Goal: Participate in discussion: Participate in discussion

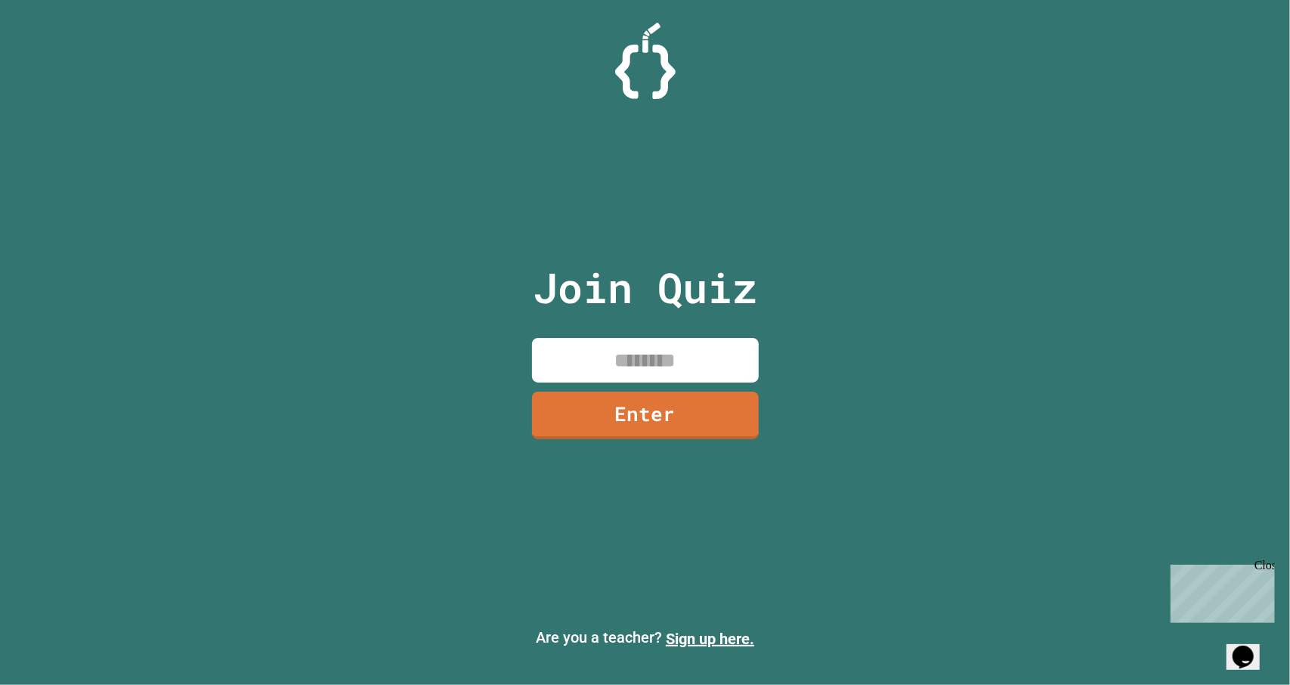
click at [606, 350] on input at bounding box center [645, 360] width 227 height 45
type input "********"
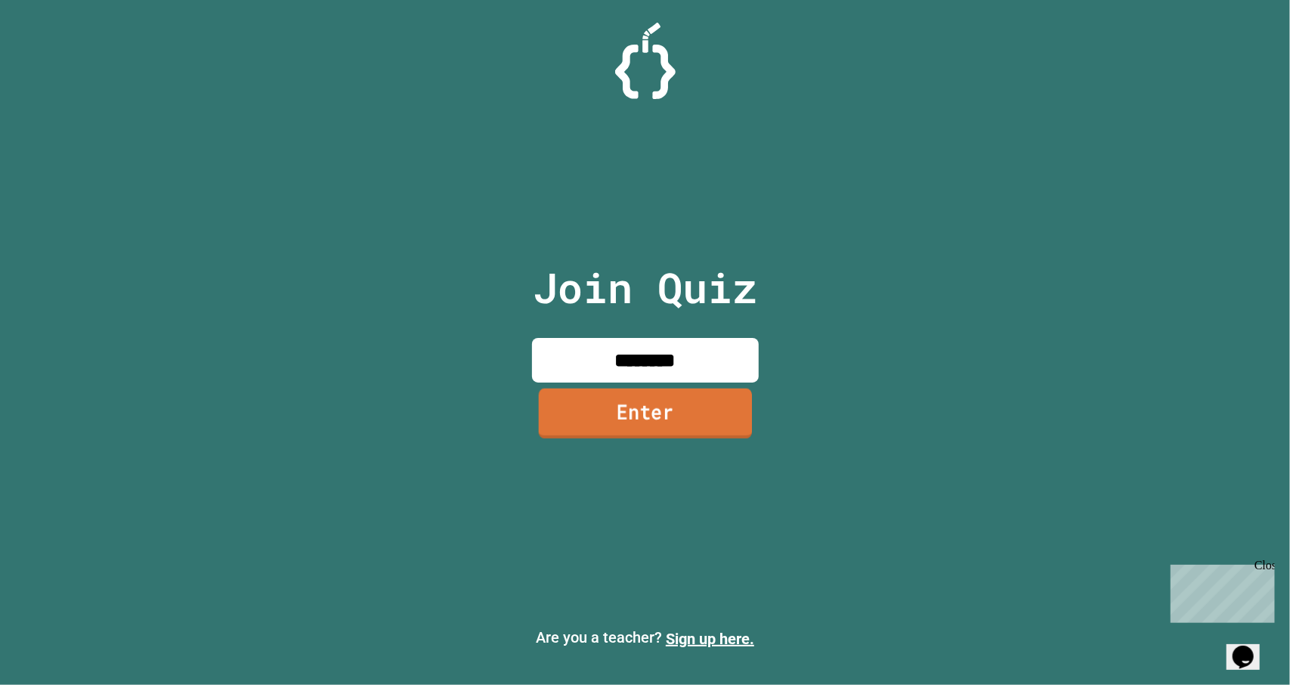
click at [644, 414] on link "Enter" at bounding box center [644, 413] width 213 height 50
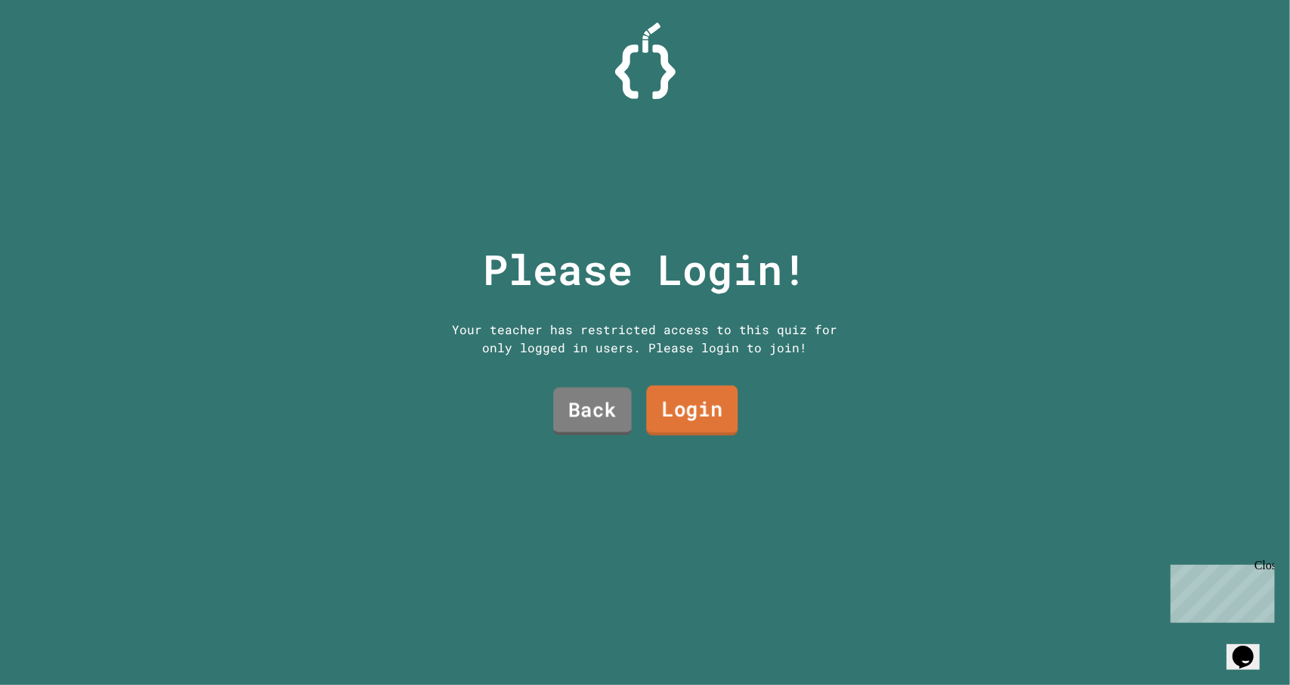
click at [662, 399] on link "Login" at bounding box center [691, 410] width 91 height 50
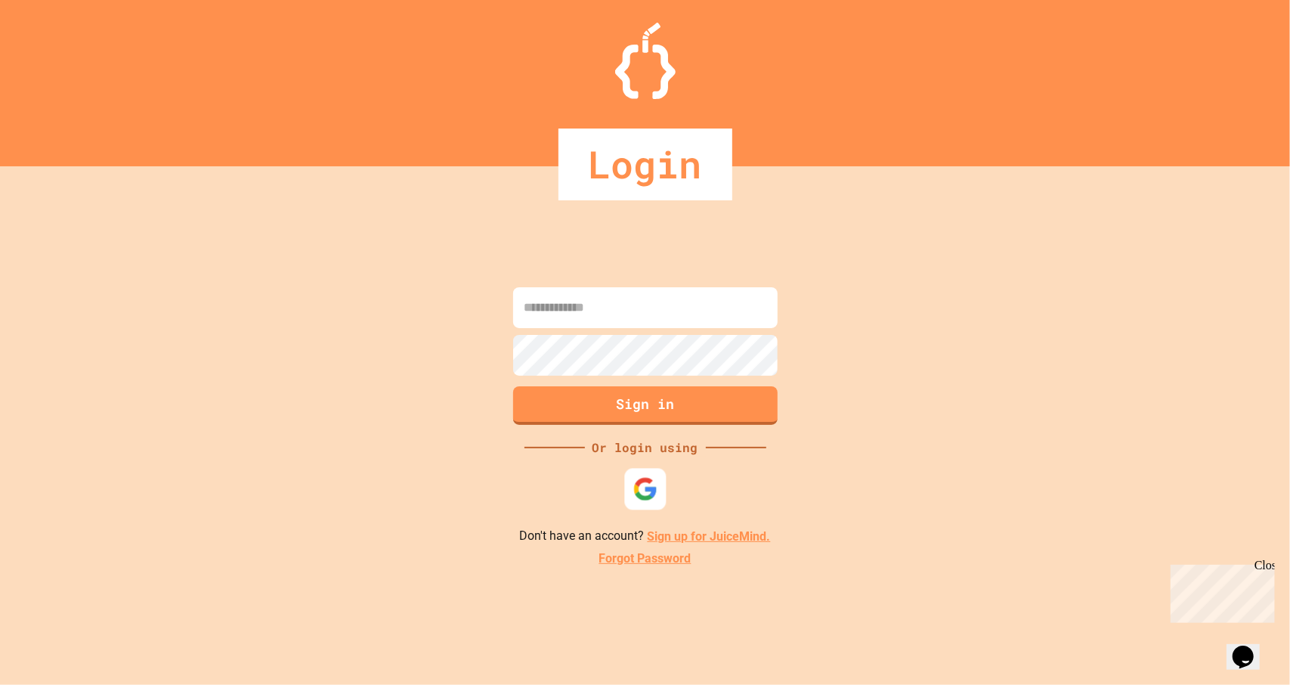
click at [650, 483] on img at bounding box center [644, 489] width 25 height 25
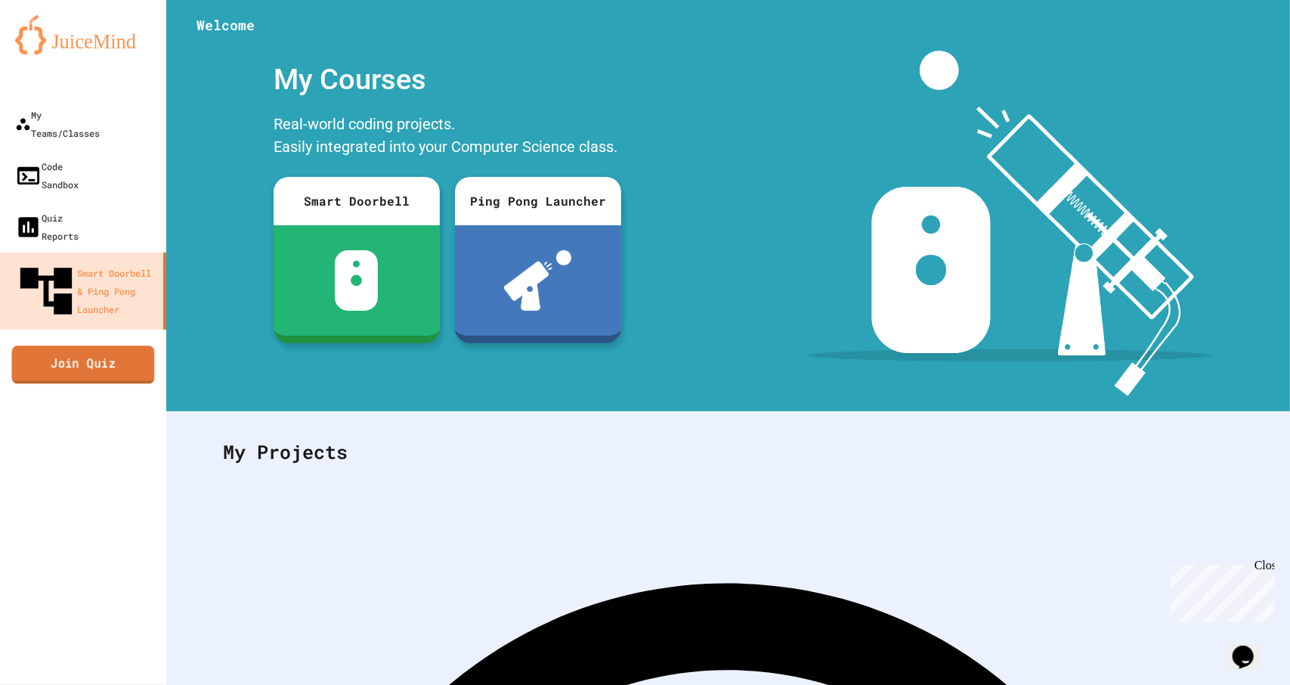
click at [112, 345] on link "Join Quiz" at bounding box center [82, 364] width 143 height 38
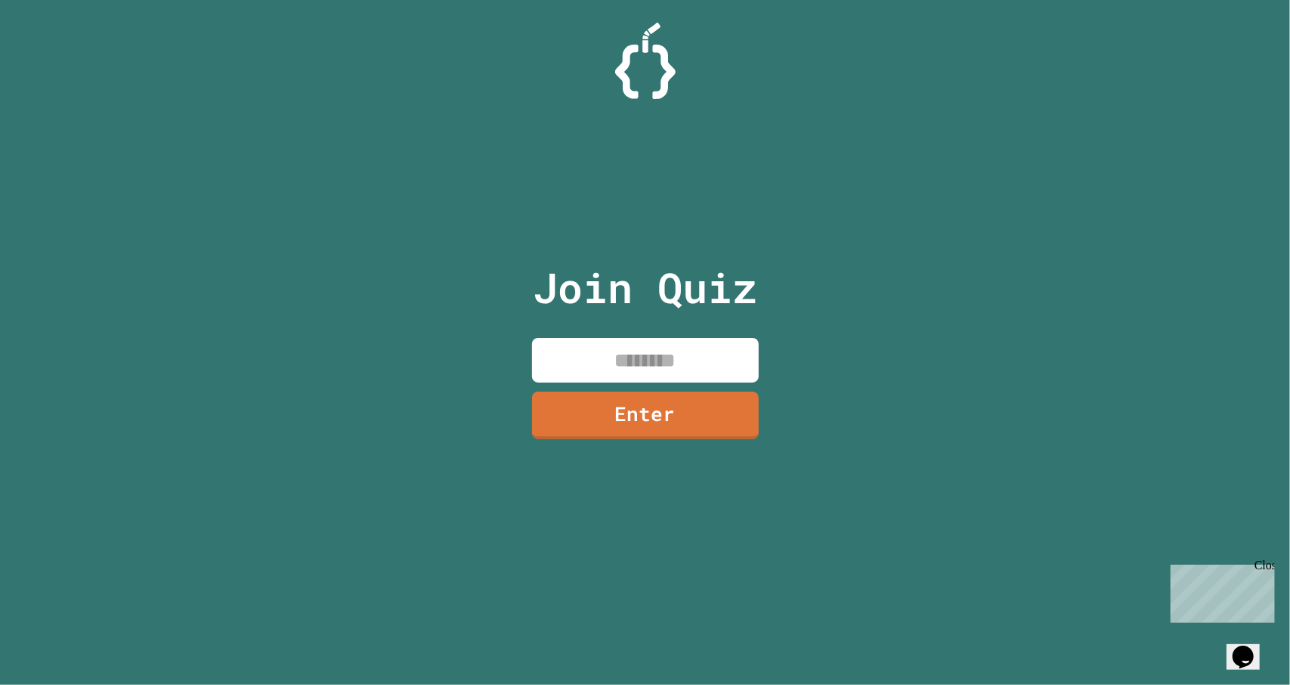
click at [642, 356] on input at bounding box center [645, 360] width 227 height 45
type input "********"
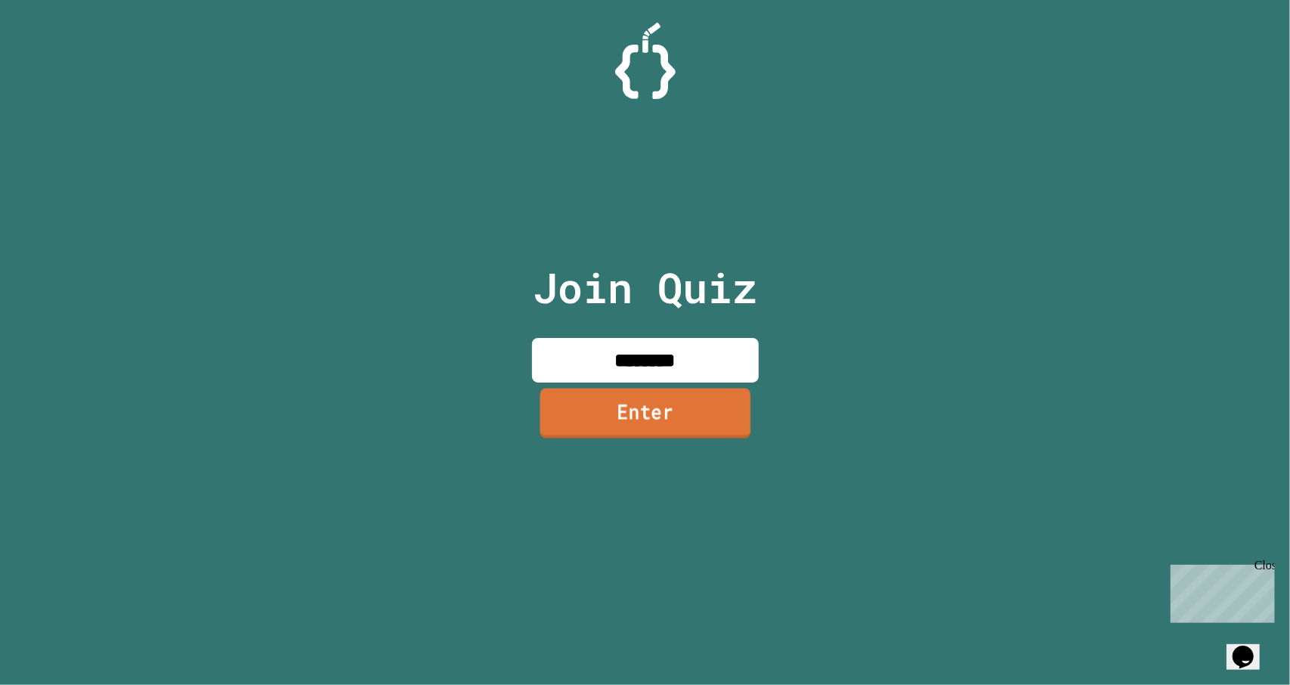
click at [673, 408] on link "Enter" at bounding box center [645, 413] width 211 height 50
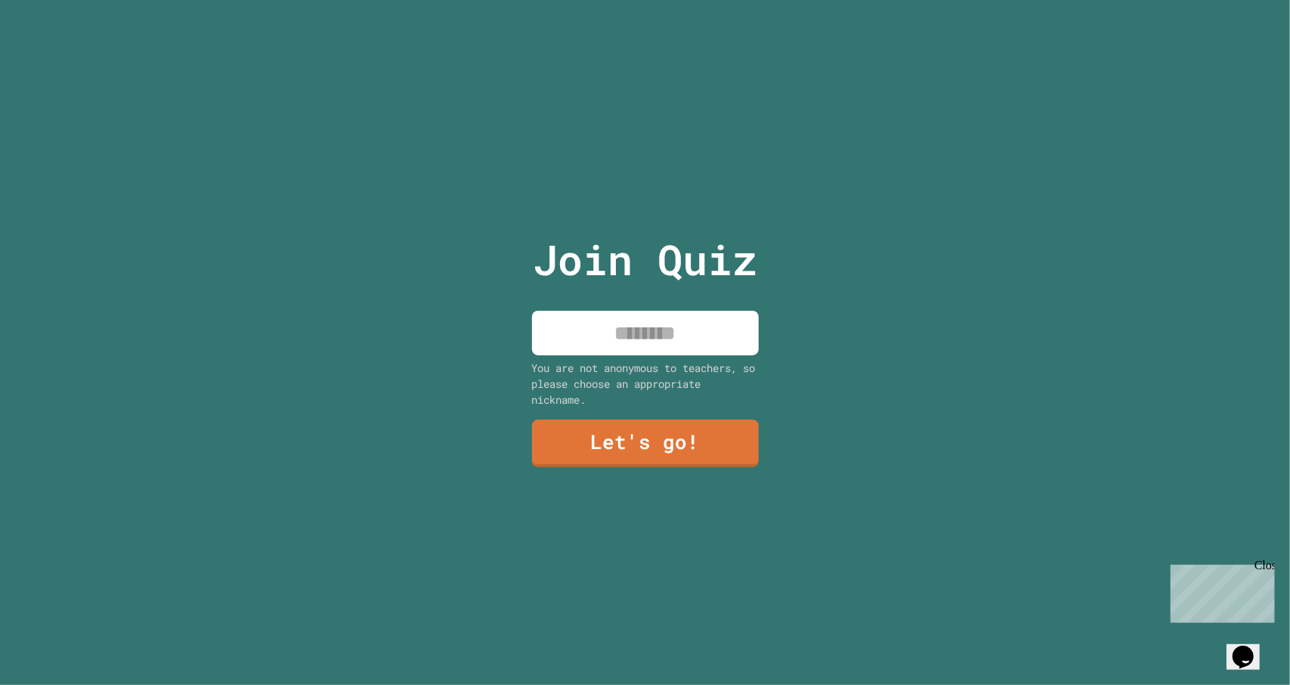
click at [617, 335] on input at bounding box center [645, 333] width 227 height 45
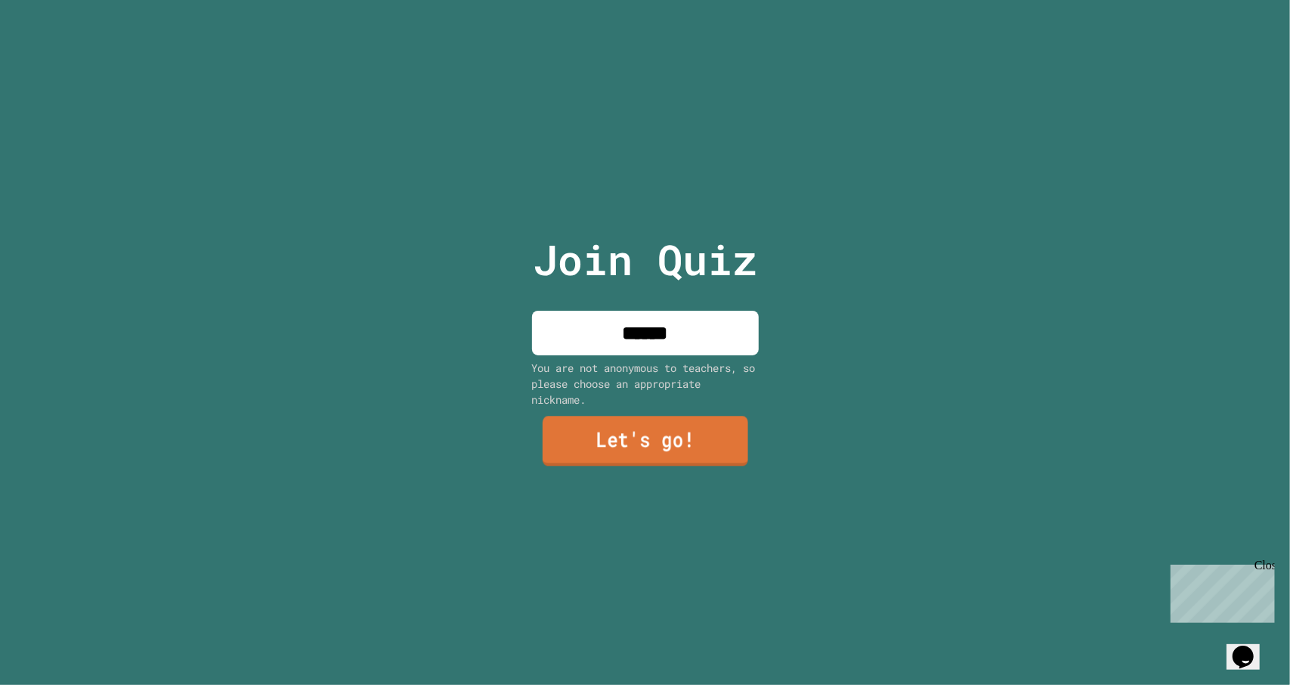
type input "******"
click at [674, 441] on link "Let's go!" at bounding box center [646, 441] width 206 height 50
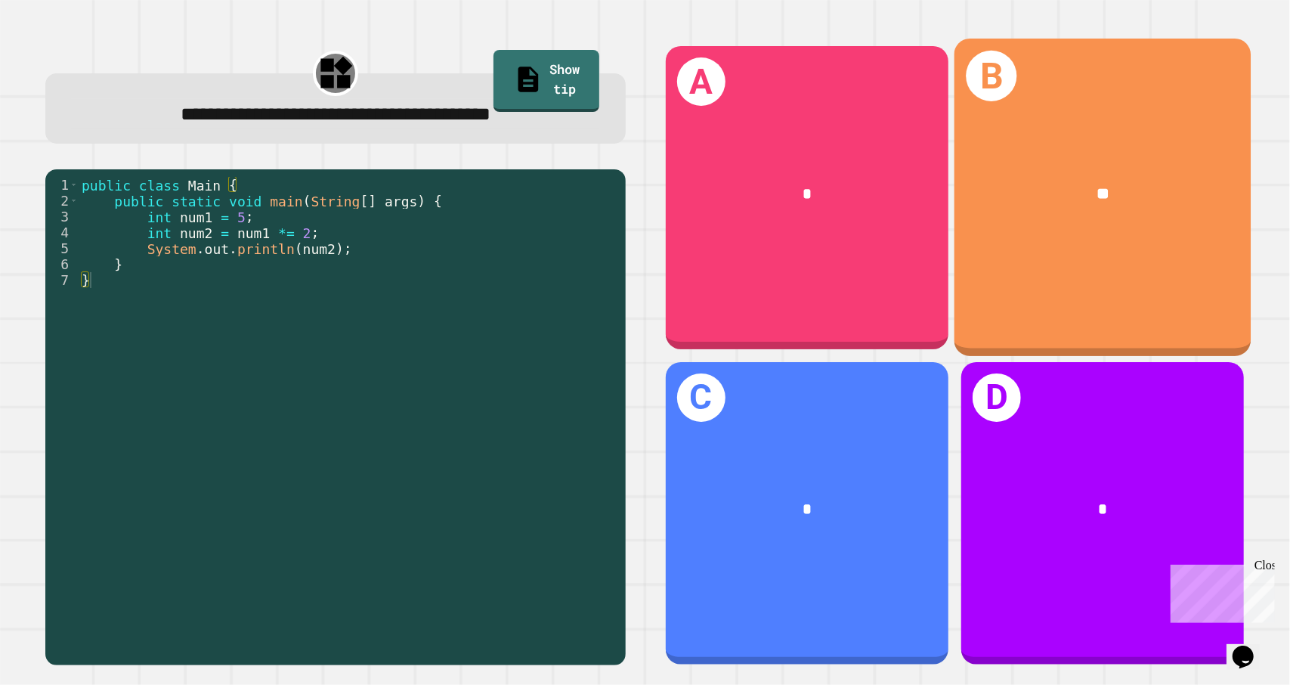
click at [973, 268] on div "B **" at bounding box center [1102, 197] width 297 height 317
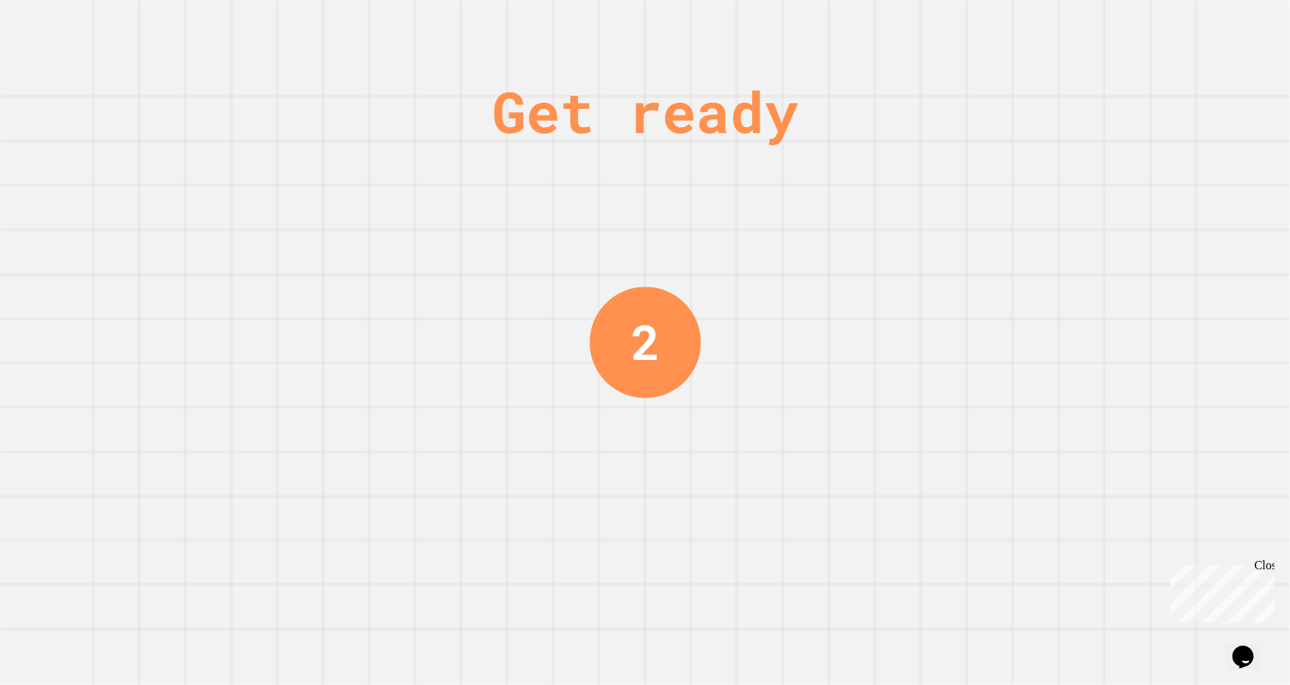
click at [1260, 565] on div "Close" at bounding box center [1263, 567] width 19 height 19
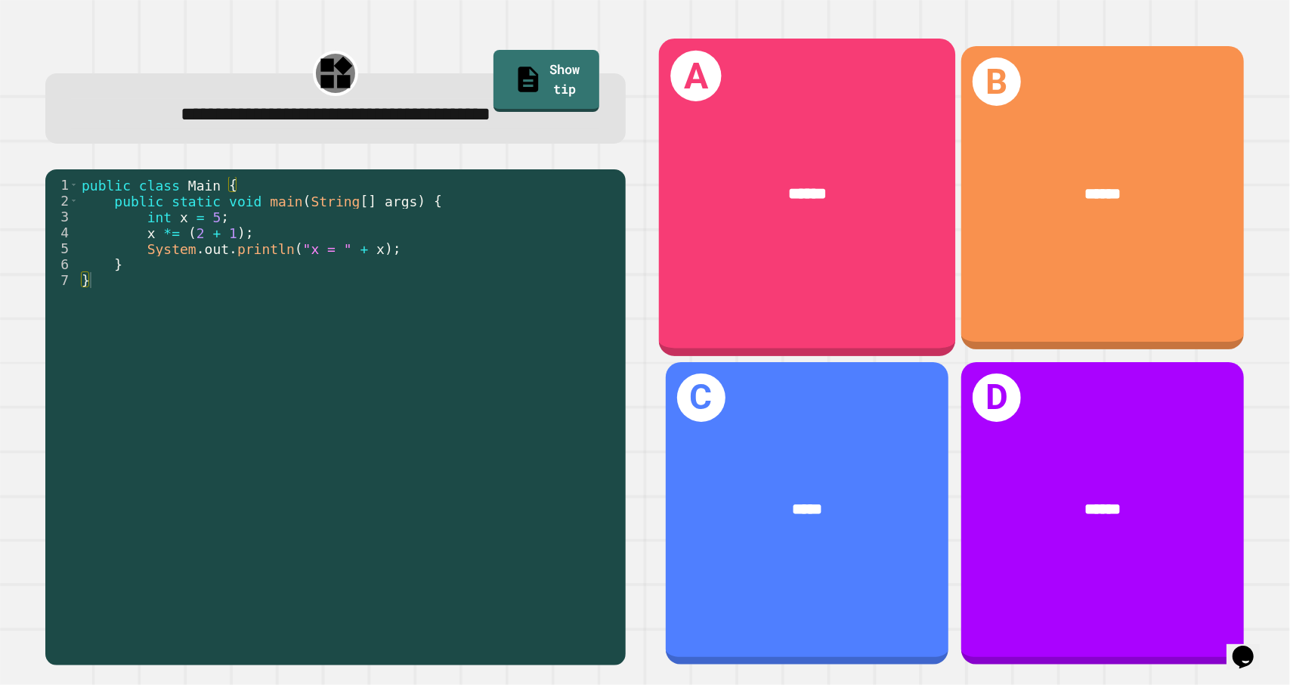
click at [786, 271] on div "A ******" at bounding box center [806, 197] width 297 height 317
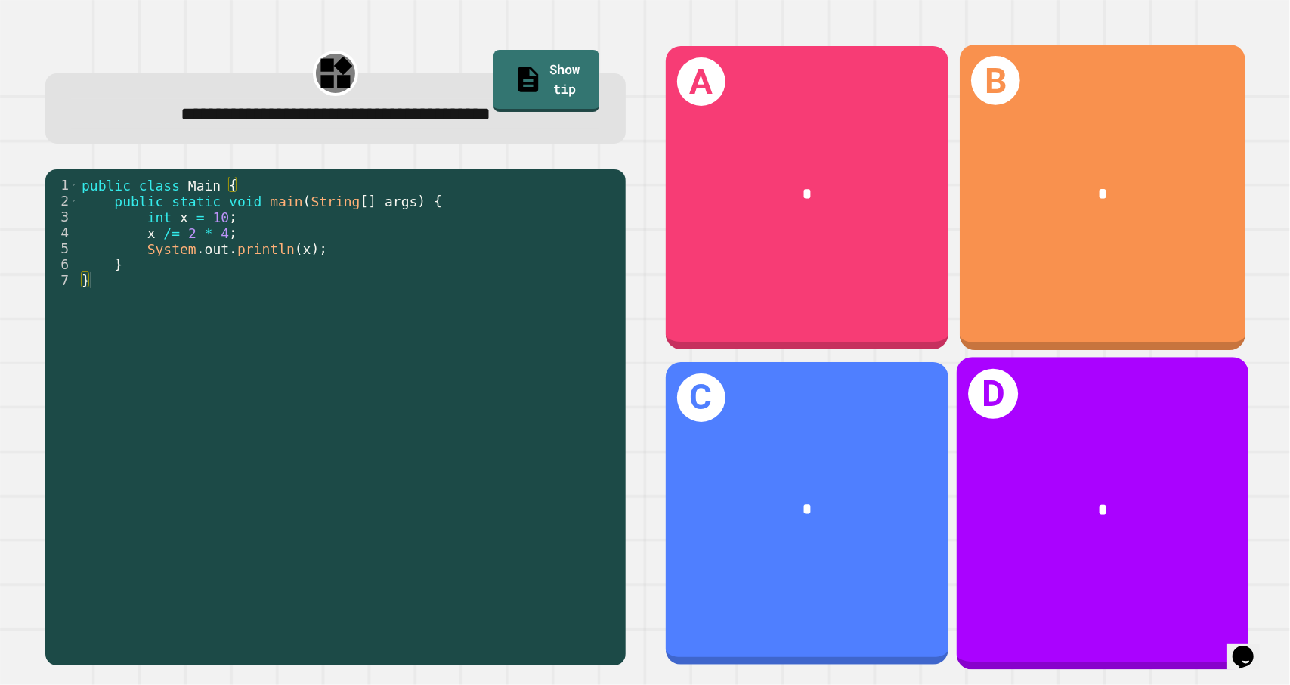
click at [998, 401] on div "D *" at bounding box center [1103, 513] width 292 height 313
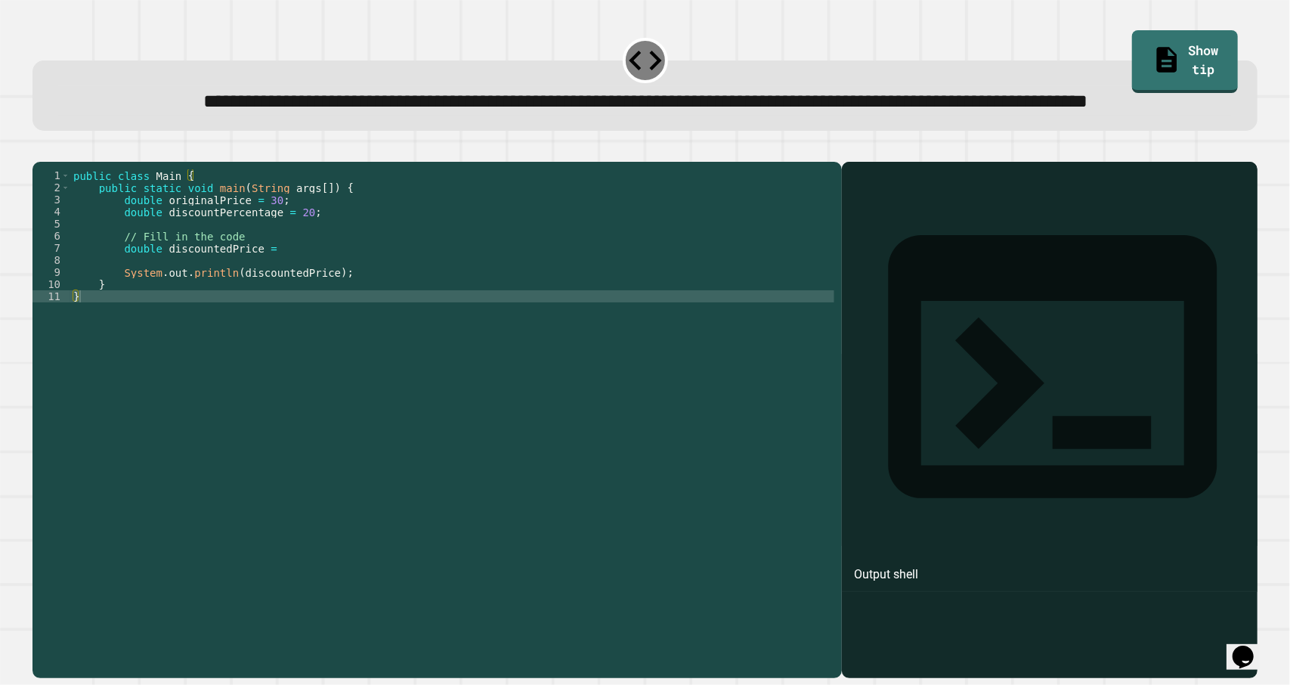
click at [303, 303] on div "public class Main { public static void main ( String args [ ]) { double origina…" at bounding box center [452, 386] width 764 height 435
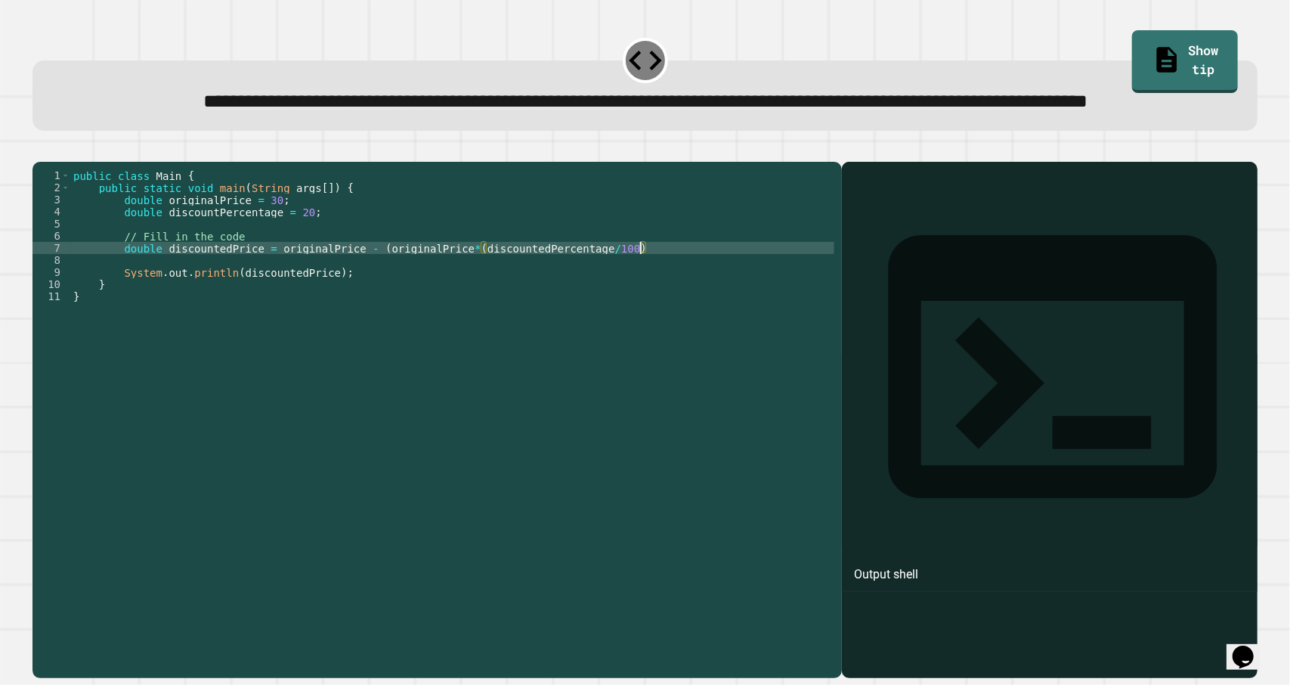
scroll to position [0, 40]
click at [40, 150] on icon "button" at bounding box center [40, 150] width 0 height 0
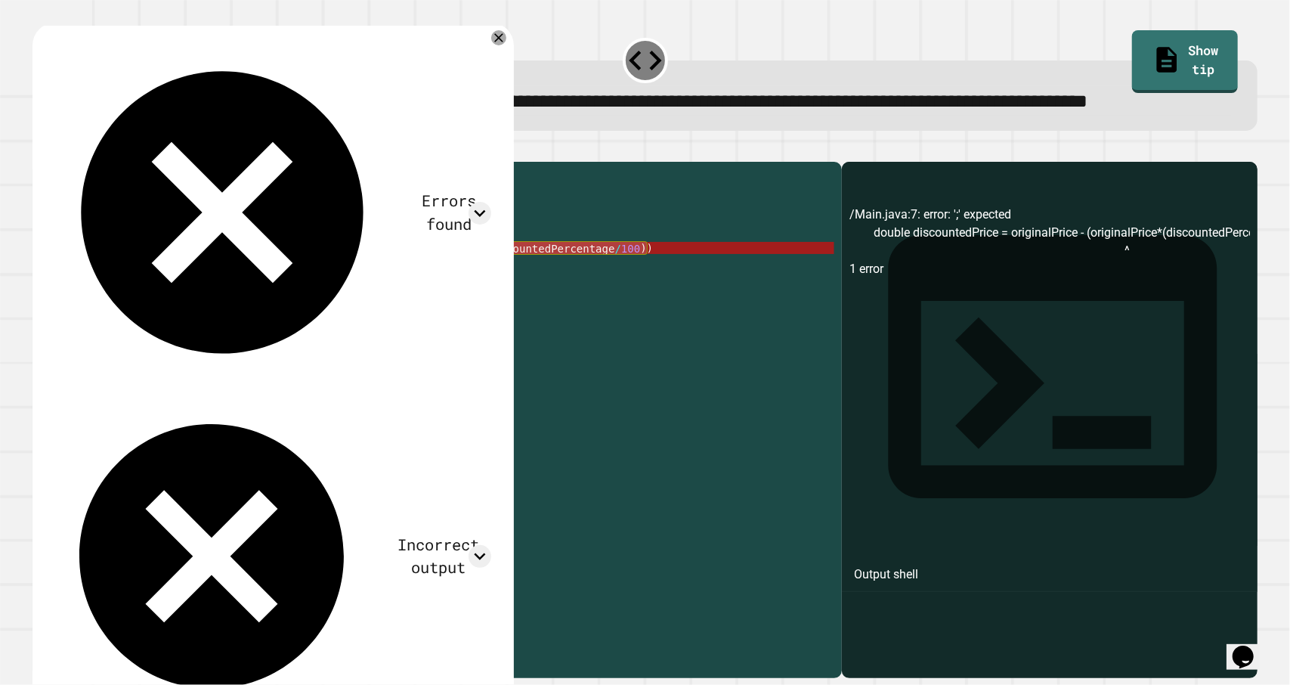
drag, startPoint x: 645, startPoint y: 305, endPoint x: 283, endPoint y: 302, distance: 362.0
click at [283, 302] on div "public class Main { public static void main ( String args [ ]) { double origina…" at bounding box center [452, 386] width 764 height 435
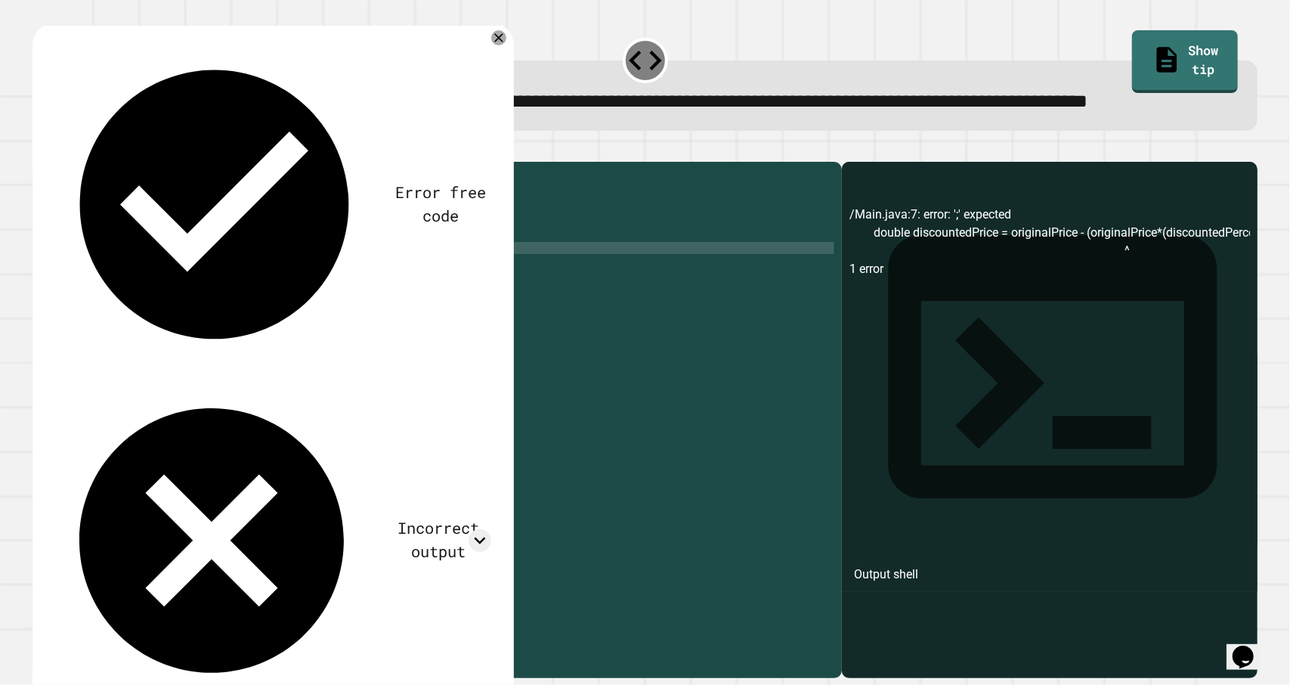
scroll to position [0, 21]
click at [379, 304] on div "public class Main { public static void main ( String args [ ]) { double origina…" at bounding box center [452, 386] width 764 height 435
click at [385, 306] on div "public class Main { public static void main ( String args [ ]) { double origina…" at bounding box center [452, 386] width 764 height 435
click at [40, 150] on icon "button" at bounding box center [40, 150] width 0 height 0
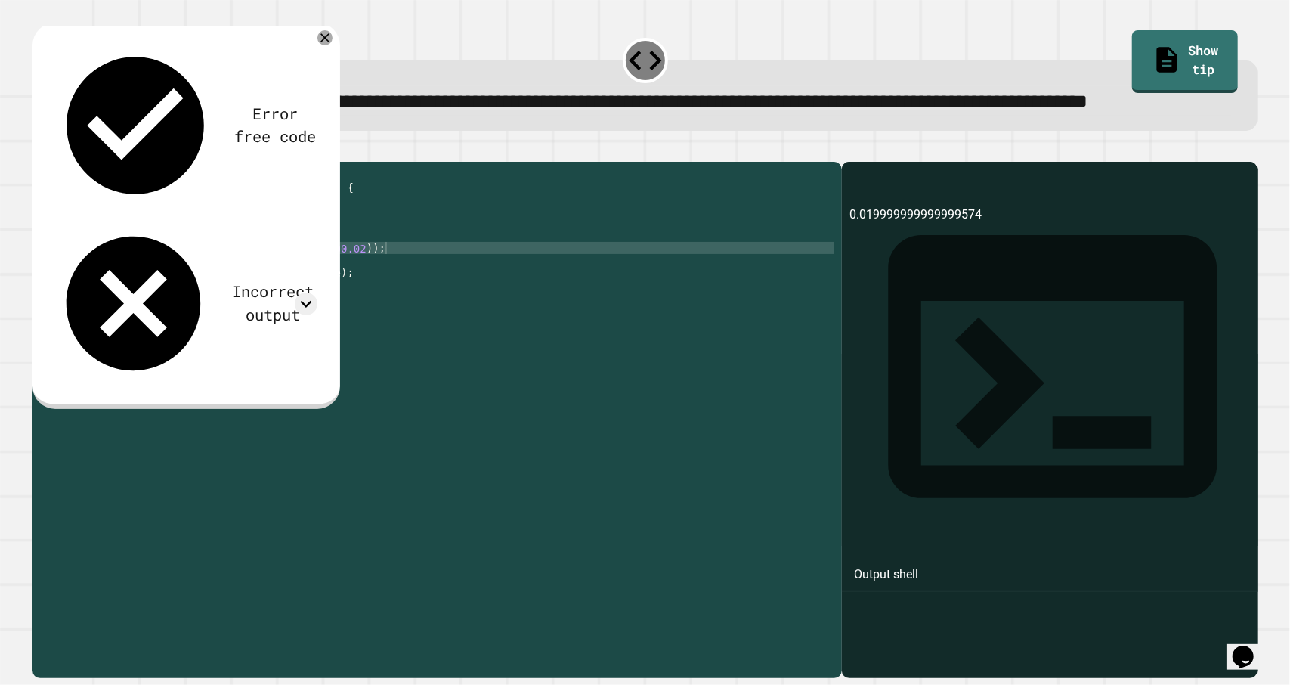
click at [328, 303] on div "public class Main { public static void main ( String args [ ]) { double origina…" at bounding box center [452, 386] width 764 height 435
click at [52, 164] on icon "button" at bounding box center [50, 158] width 8 height 11
click at [356, 305] on div "public class Main { public static void main ( String args [ ]) { double origina…" at bounding box center [452, 386] width 764 height 435
click at [360, 305] on div "public class Main { public static void main ( String args [ ]) { double origina…" at bounding box center [452, 386] width 764 height 435
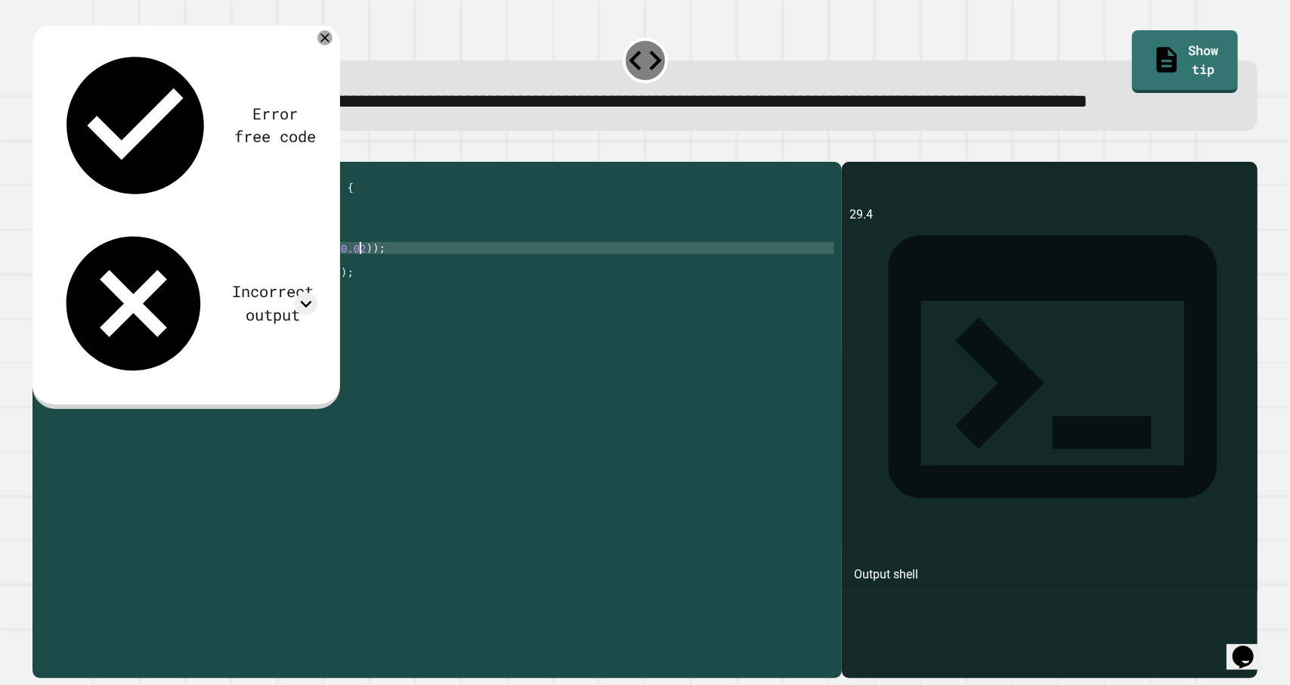
type textarea "**********"
click at [40, 150] on icon "button" at bounding box center [40, 150] width 0 height 0
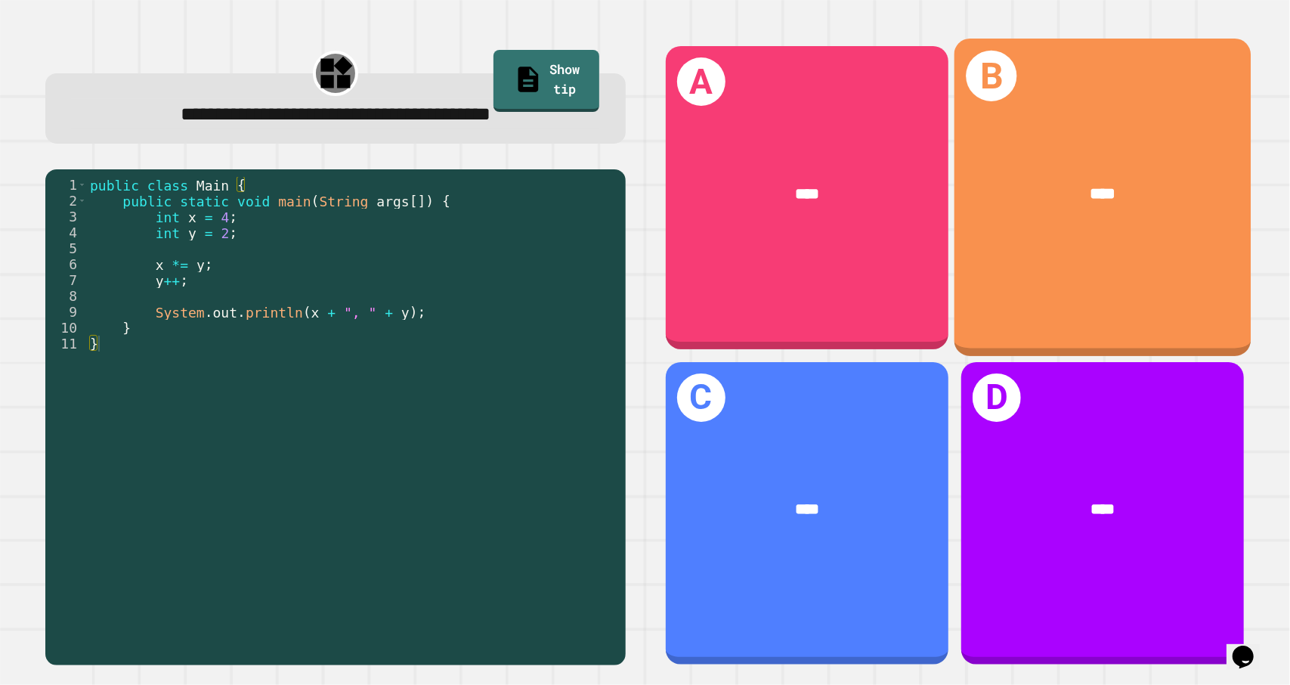
click at [1111, 181] on div "****" at bounding box center [1102, 193] width 231 height 24
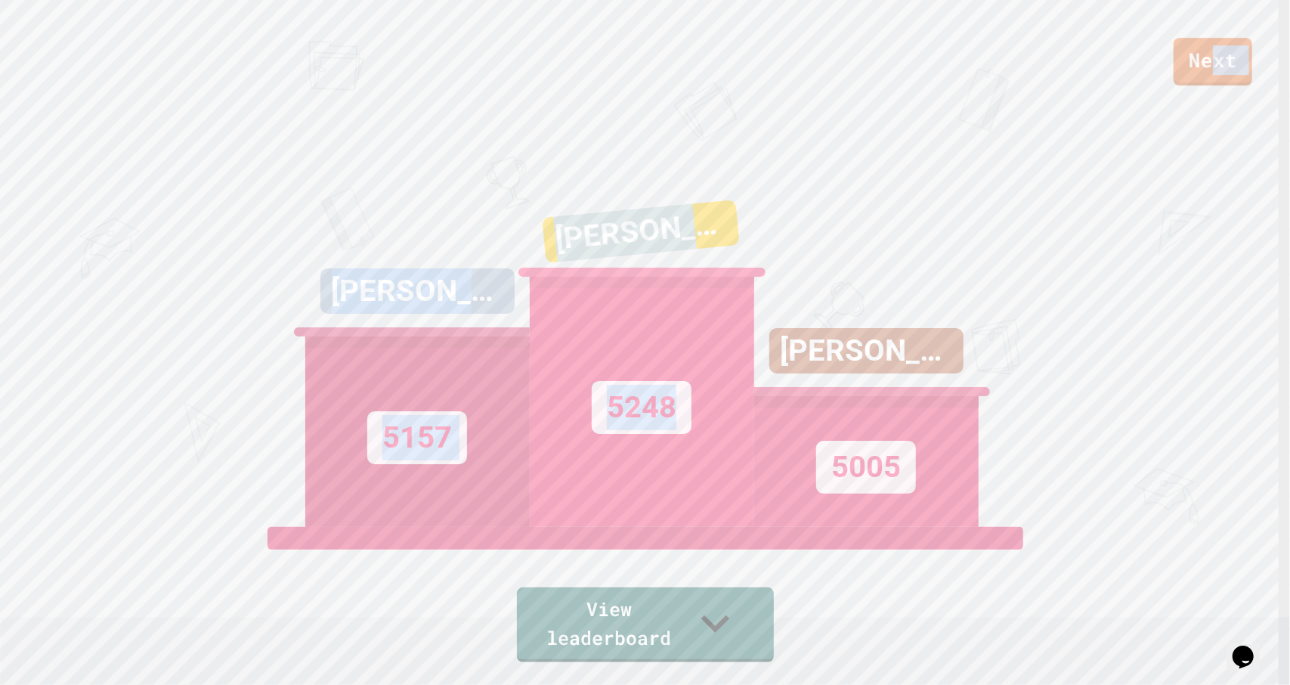
drag, startPoint x: 1213, startPoint y: 63, endPoint x: 916, endPoint y: 274, distance: 364.6
click at [916, 274] on div "Next [PERSON_NAME] 5157 [PERSON_NAME] 5248 [PERSON_NAME] 5005 View leaderboard" at bounding box center [645, 342] width 1290 height 685
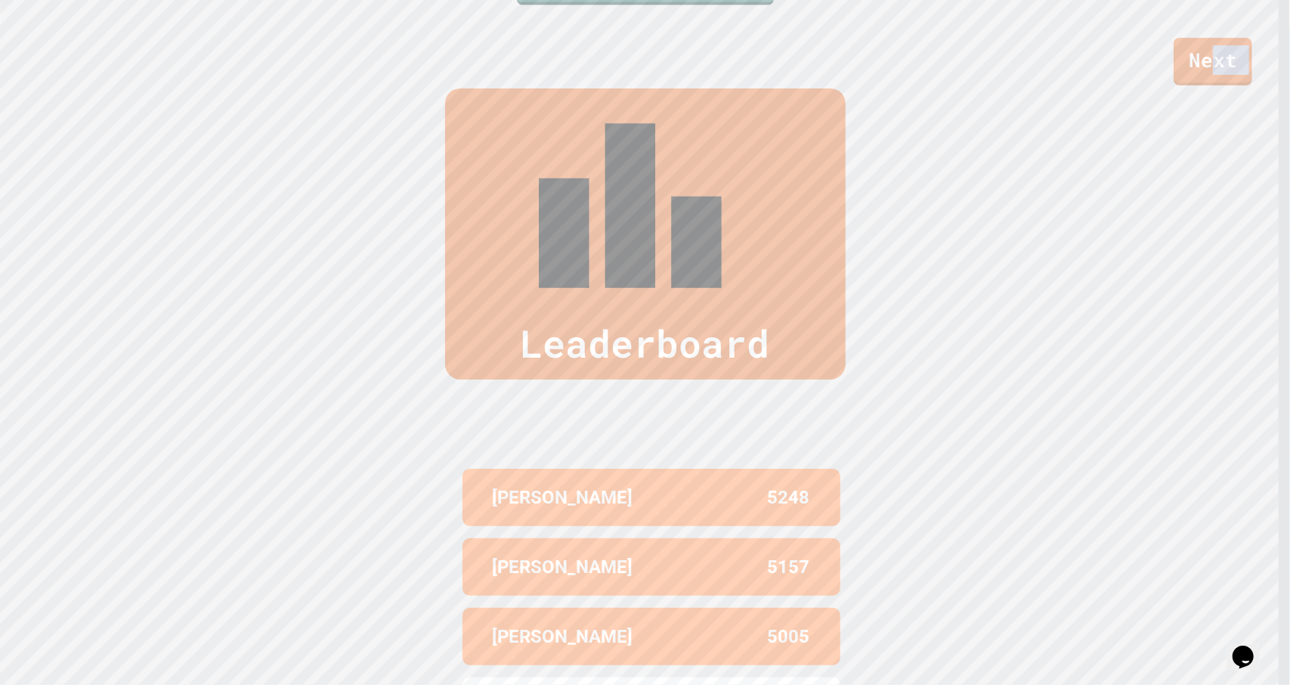
scroll to position [656, 0]
click at [916, 274] on div "Leaderboard [PERSON_NAME] 5248 [PERSON_NAME] 5157 [PERSON_NAME] 5005 [PERSON_NA…" at bounding box center [645, 450] width 1290 height 843
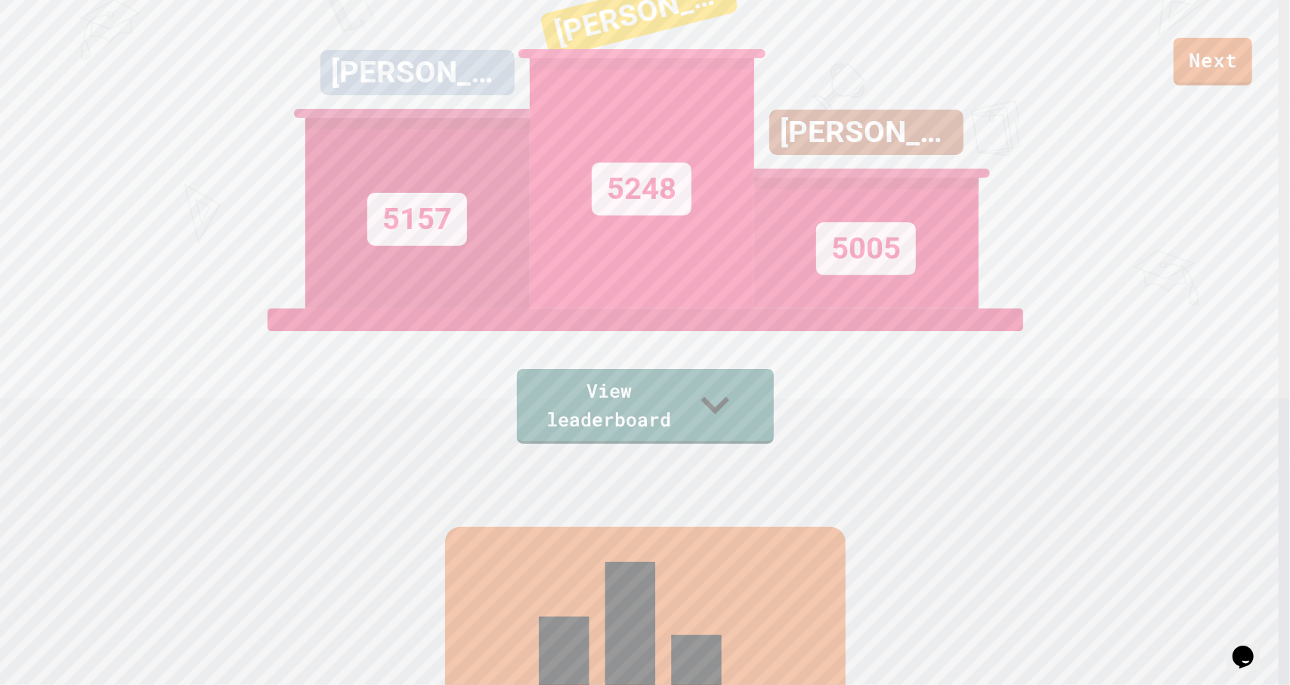
scroll to position [218, 0]
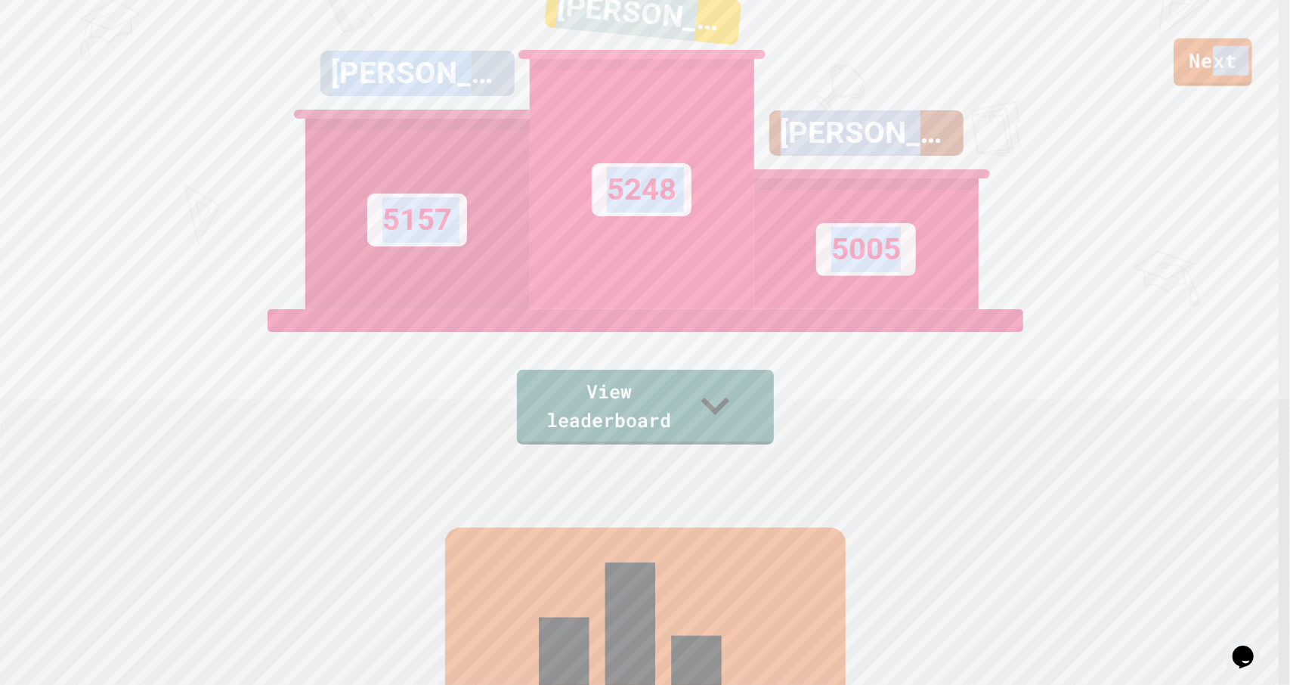
drag, startPoint x: 1217, startPoint y: 68, endPoint x: 954, endPoint y: 296, distance: 348.8
click at [954, 296] on div "Next [PERSON_NAME] 5157 [PERSON_NAME] 5248 [PERSON_NAME] 5005 View leaderboard" at bounding box center [645, 124] width 1290 height 685
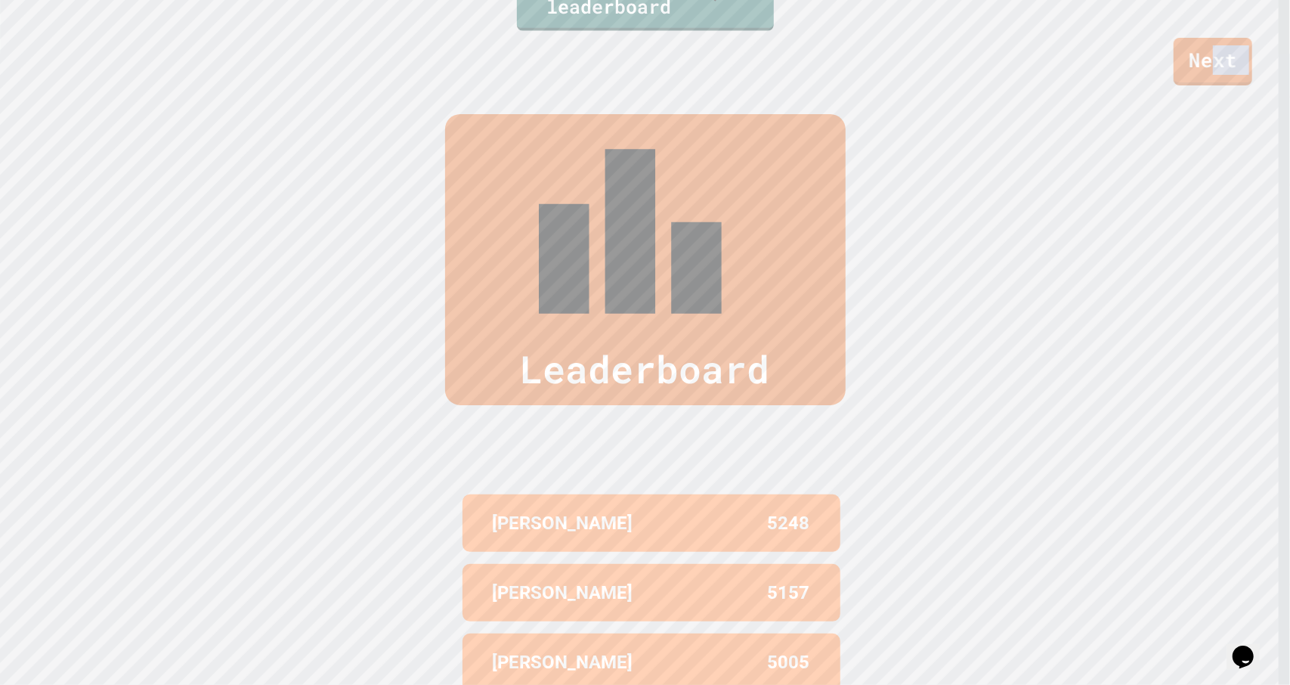
scroll to position [630, 0]
click at [954, 296] on div "Leaderboard [PERSON_NAME] 5248 [PERSON_NAME] 5157 [PERSON_NAME] 5005 [PERSON_NA…" at bounding box center [645, 475] width 1290 height 843
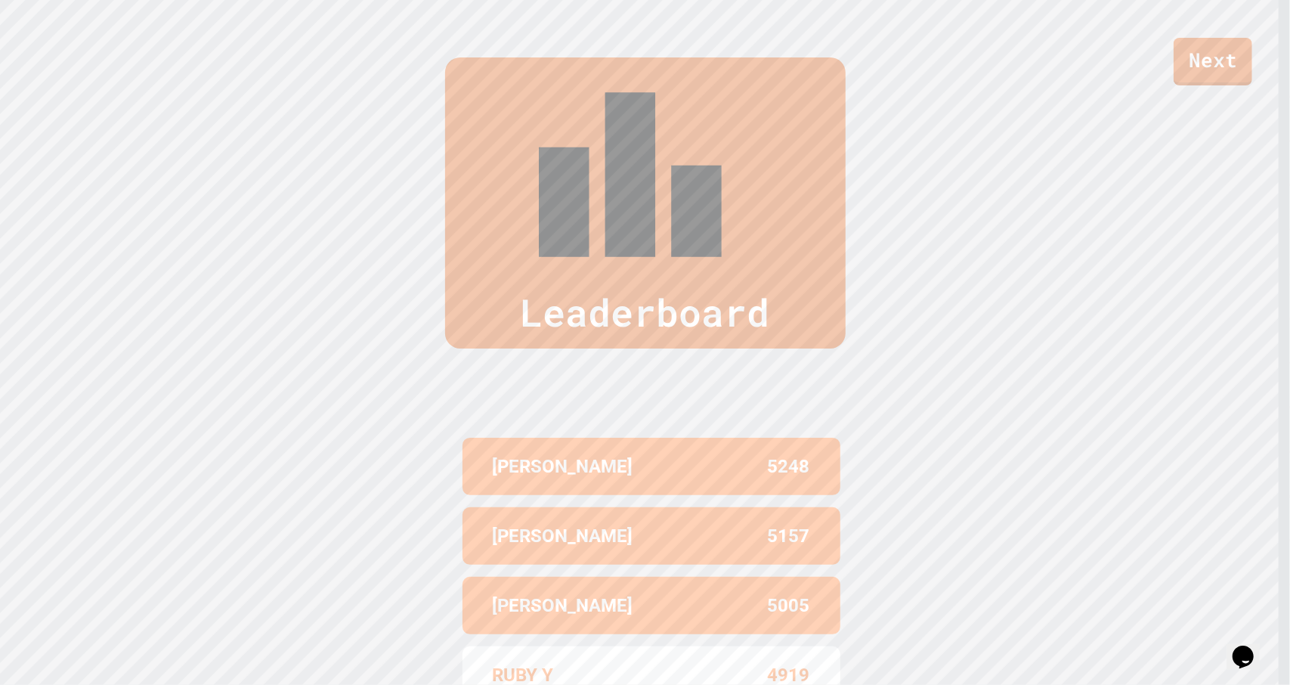
scroll to position [687, 0]
click at [1189, 71] on link "Next" at bounding box center [1213, 60] width 78 height 50
